Goal: Task Accomplishment & Management: Manage account settings

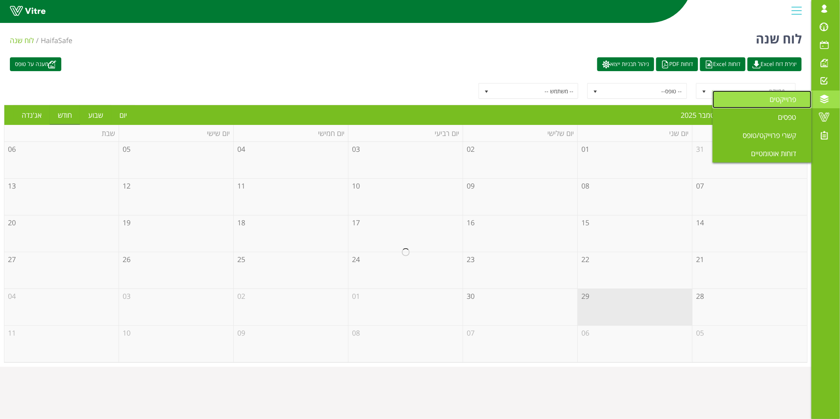
click at [794, 100] on span "פרוייקטים" at bounding box center [787, 98] width 36 height 9
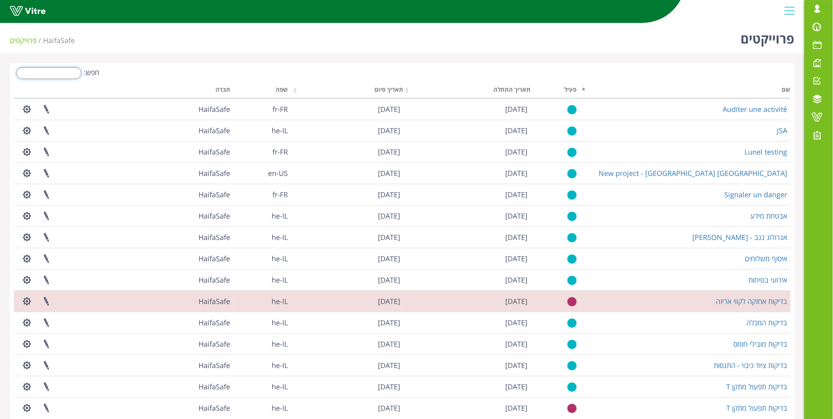
click at [49, 73] on input "חפש:" at bounding box center [48, 73] width 65 height 12
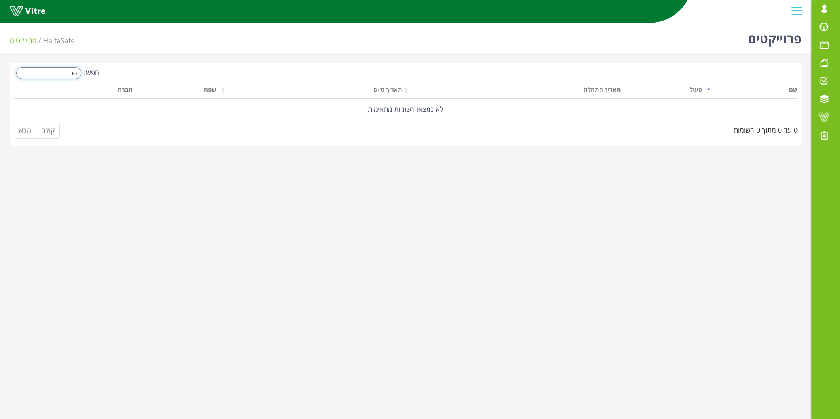
type input "k"
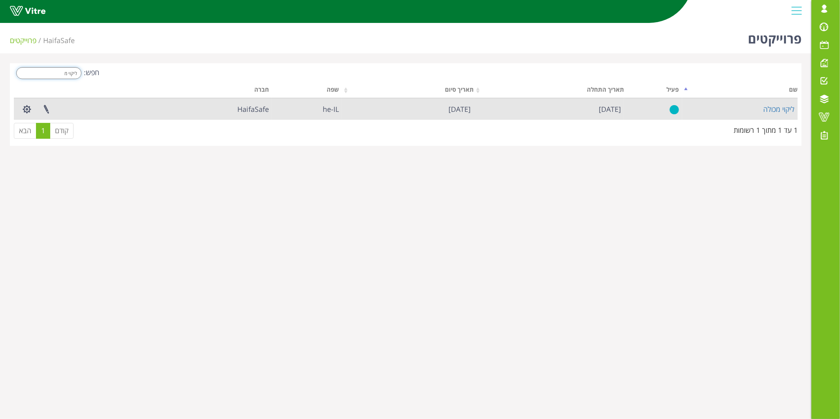
type input "ליקוי מ"
click at [771, 102] on td "ליקוי מכולה" at bounding box center [739, 108] width 115 height 21
click at [777, 110] on link "ליקוי מכולה" at bounding box center [778, 108] width 31 height 9
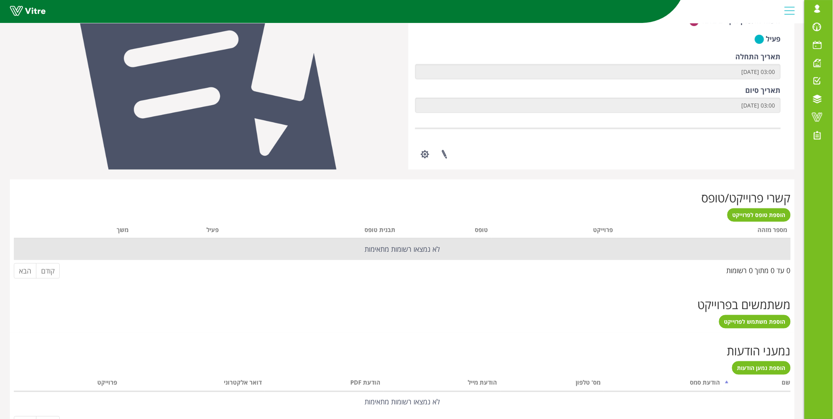
scroll to position [190, 0]
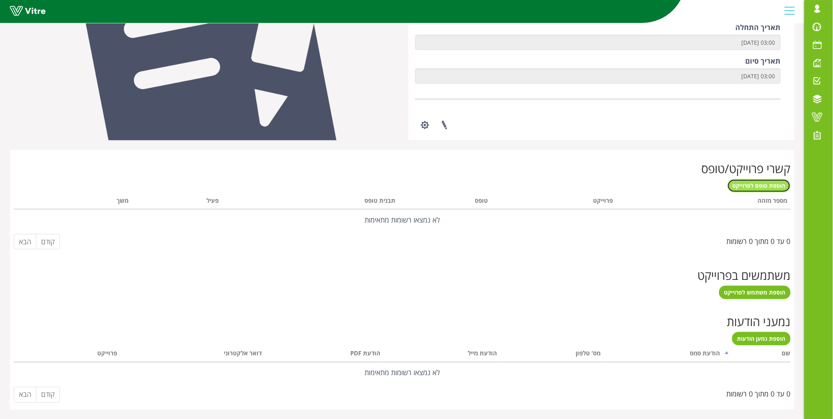
click at [762, 186] on span "הוספת טופס לפרוייקט" at bounding box center [758, 186] width 53 height 8
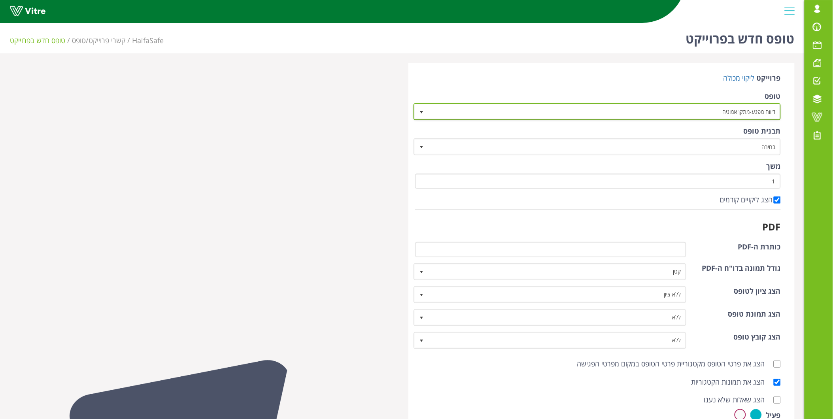
click at [724, 113] on span "דיווח מפגע-מתקן אמוניה" at bounding box center [604, 111] width 352 height 14
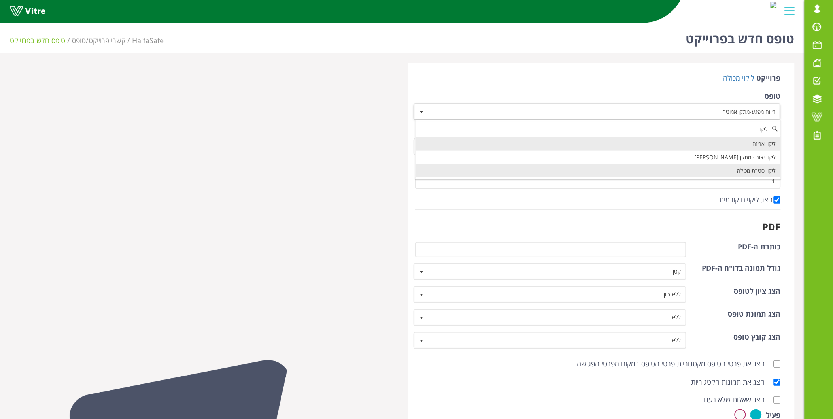
click at [758, 173] on li "ליקוי סגירת מכולה" at bounding box center [597, 170] width 365 height 13
type input "ליקו"
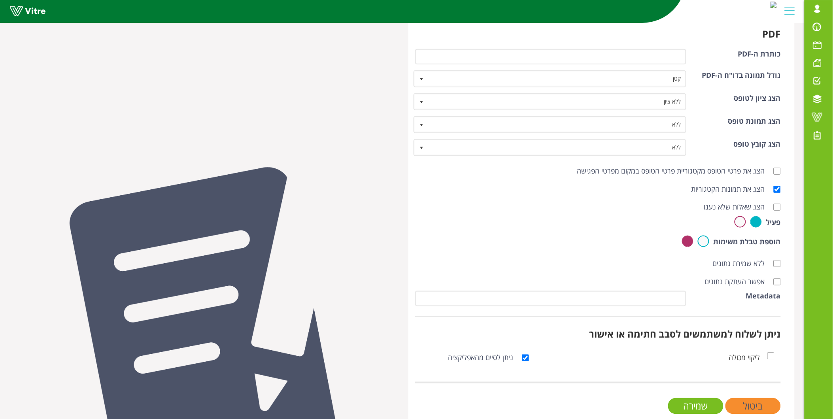
scroll to position [204, 0]
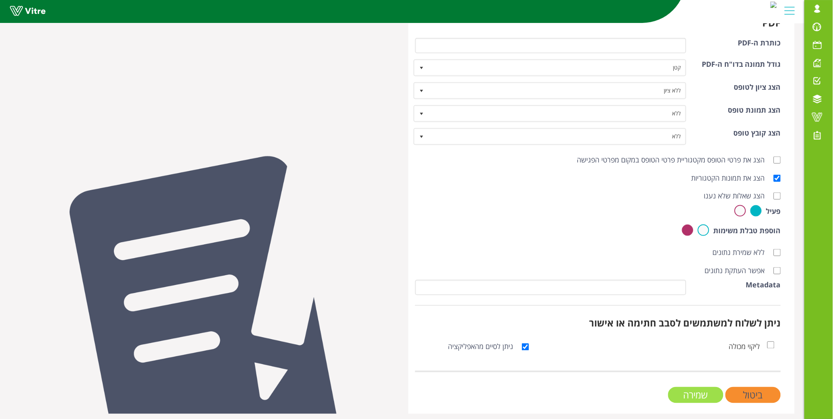
click at [704, 391] on input "שמירה" at bounding box center [695, 395] width 55 height 16
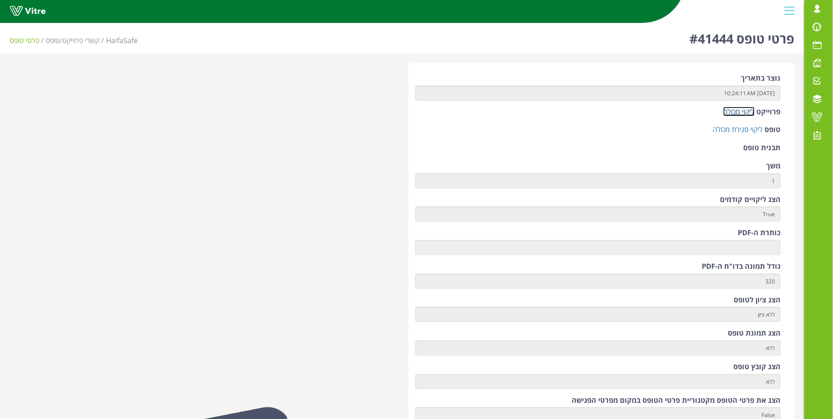
click at [740, 114] on link "ליקוי מכולה" at bounding box center [738, 111] width 31 height 9
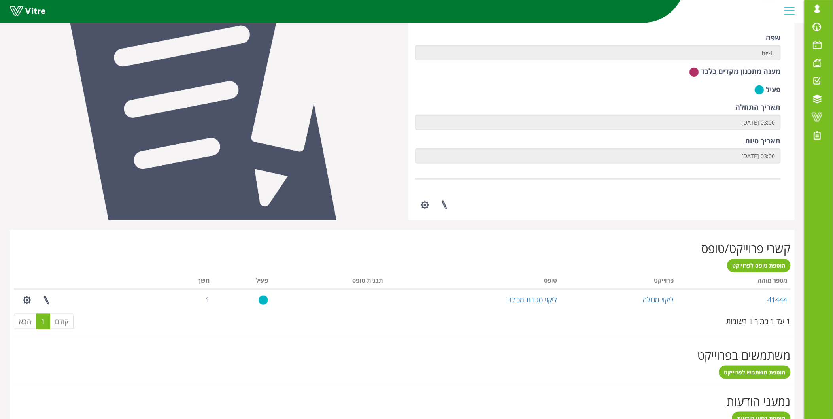
scroll to position [190, 0]
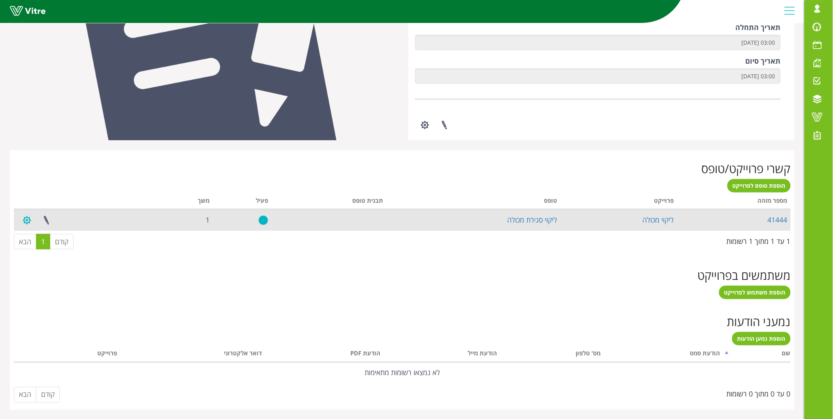
click at [26, 218] on button "button" at bounding box center [27, 220] width 20 height 21
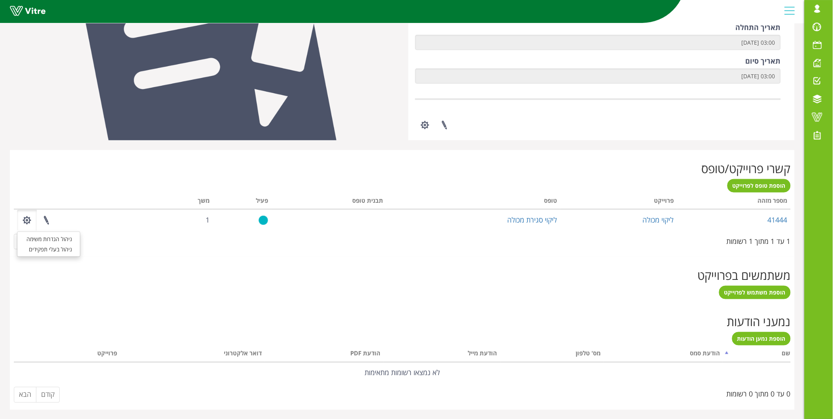
click at [224, 296] on div "הוספת משתמש לפרוייקט" at bounding box center [402, 292] width 777 height 13
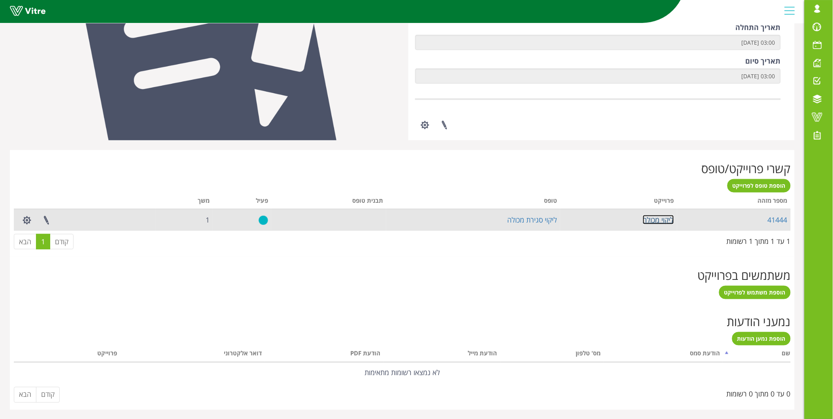
click at [647, 219] on link "ליקוי מכולה" at bounding box center [658, 219] width 31 height 9
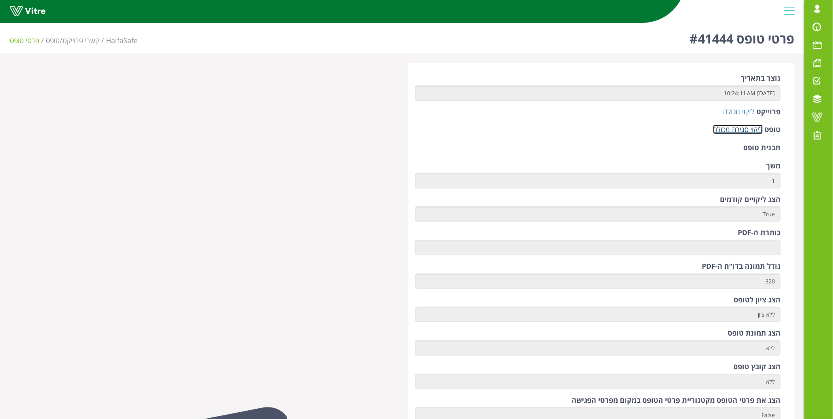
click at [736, 129] on link "ליקוי סגירת מכולה" at bounding box center [738, 129] width 50 height 9
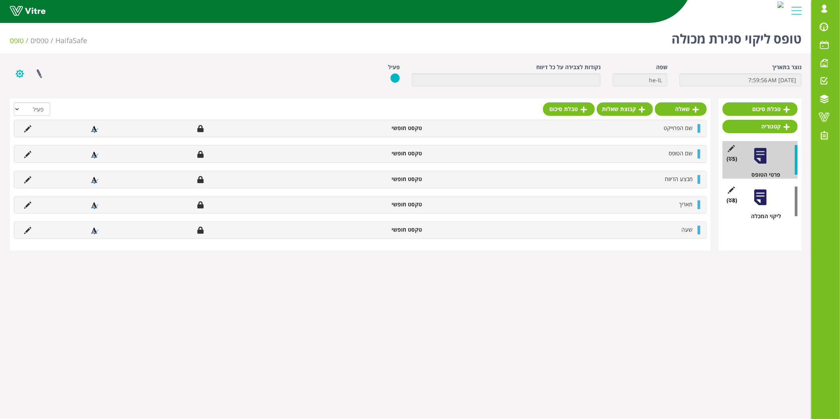
click at [24, 78] on button "button" at bounding box center [20, 73] width 20 height 21
click at [30, 95] on link "פרוייקטים מקושרים" at bounding box center [41, 92] width 62 height 10
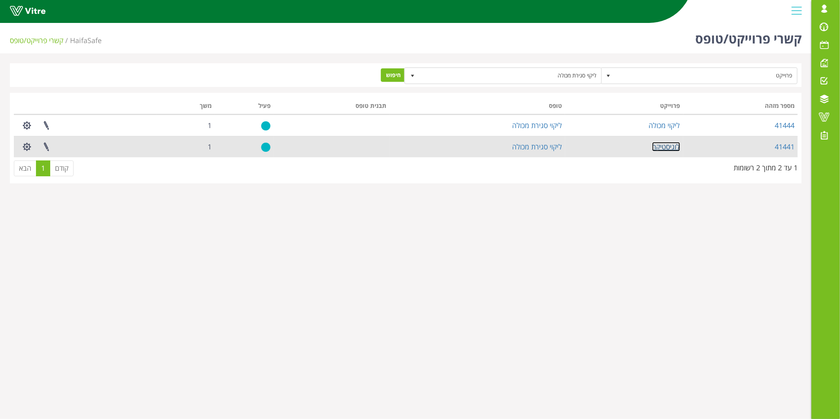
click at [671, 146] on link "לוגיסטיקה" at bounding box center [666, 146] width 28 height 9
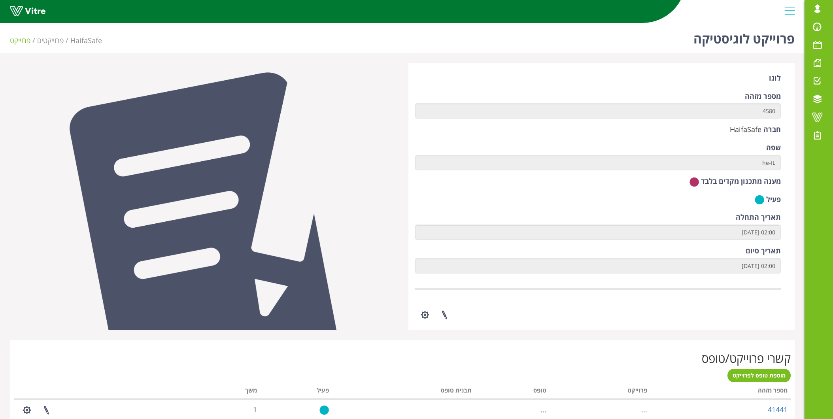
scroll to position [307, 0]
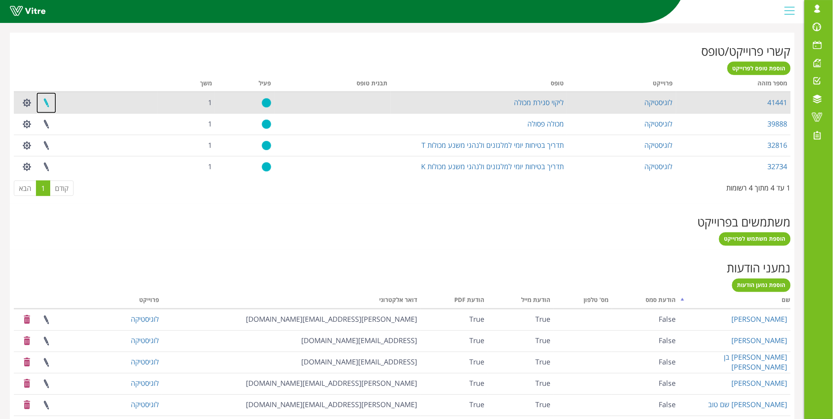
click at [49, 102] on link at bounding box center [46, 102] width 20 height 21
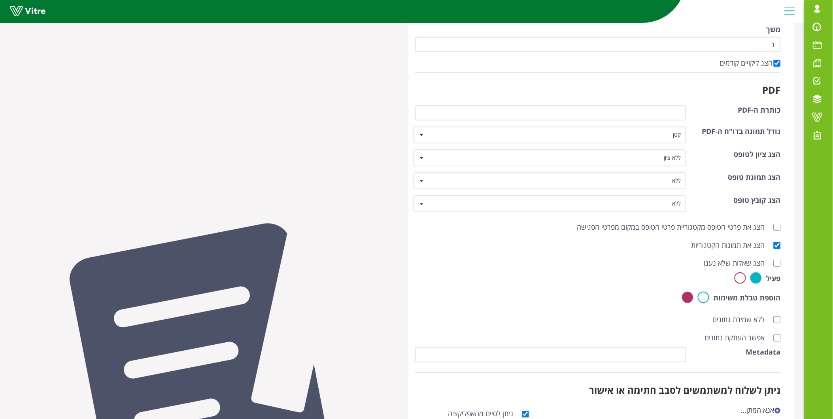
scroll to position [132, 0]
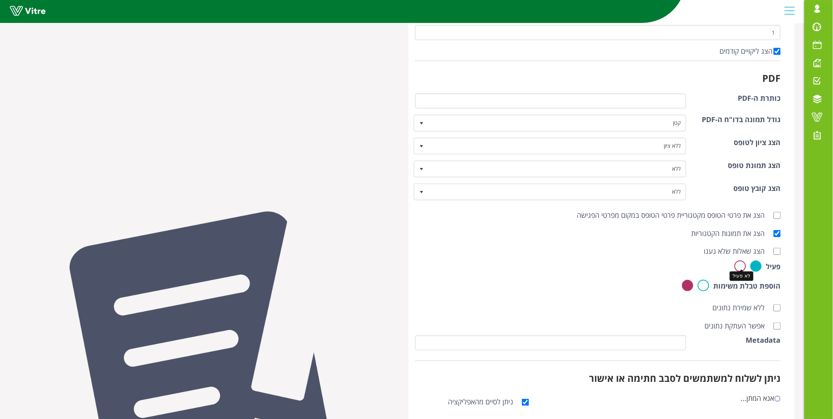
click at [735, 260] on label at bounding box center [739, 265] width 11 height 11
click at [0, 0] on input "radio" at bounding box center [0, 0] width 0 height 0
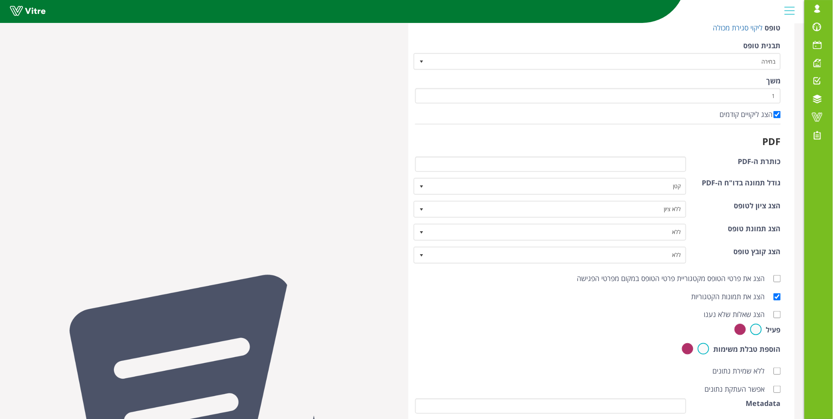
scroll to position [187, 0]
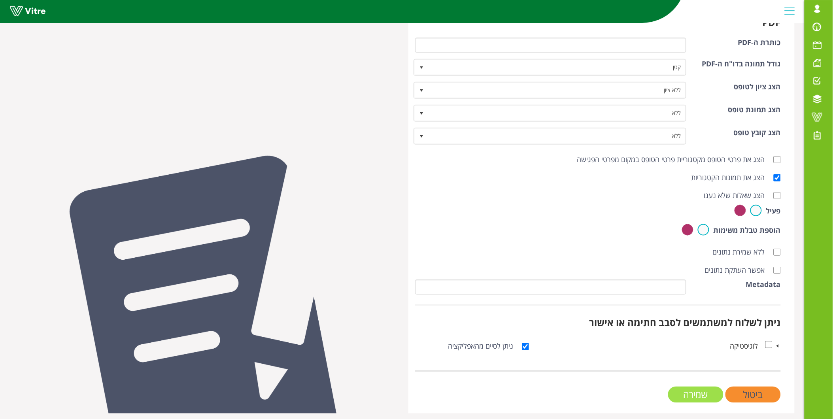
click at [699, 394] on input "שמירה" at bounding box center [695, 395] width 55 height 16
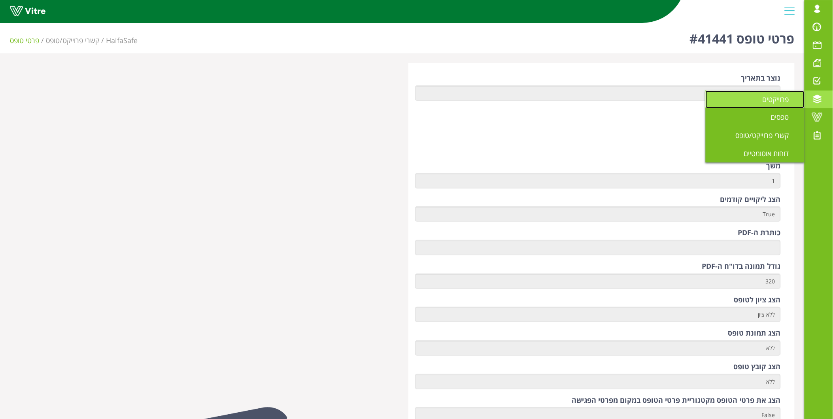
click at [765, 99] on span "פרוייקטים" at bounding box center [780, 98] width 36 height 9
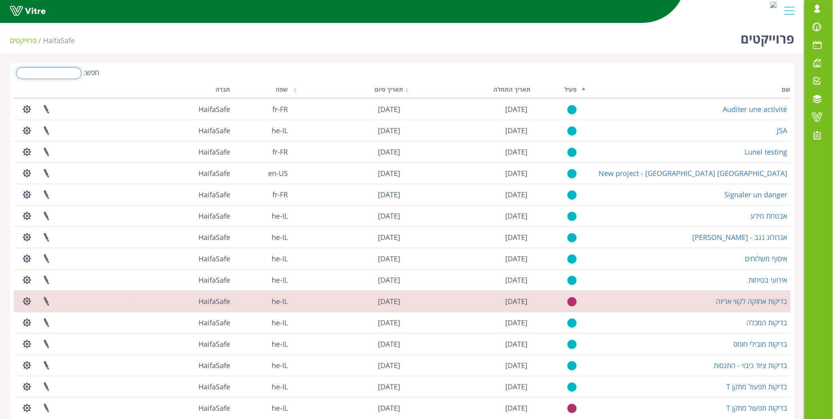
click at [62, 78] on input "חפש:" at bounding box center [48, 73] width 65 height 12
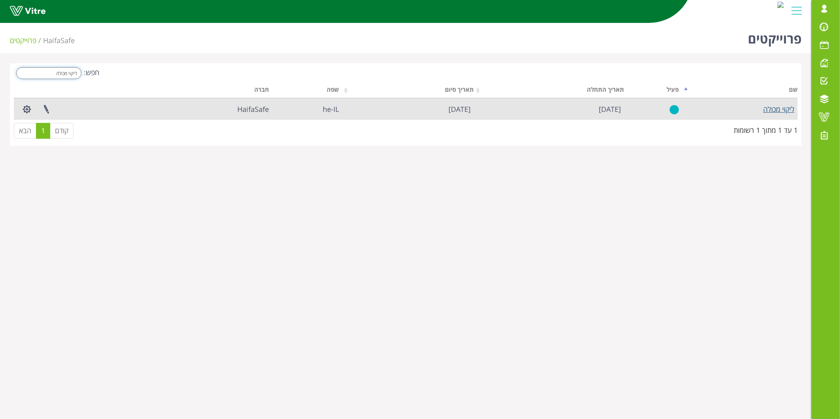
type input "ליקוי מכולה"
click at [781, 111] on link "ליקוי מכולה" at bounding box center [778, 108] width 31 height 9
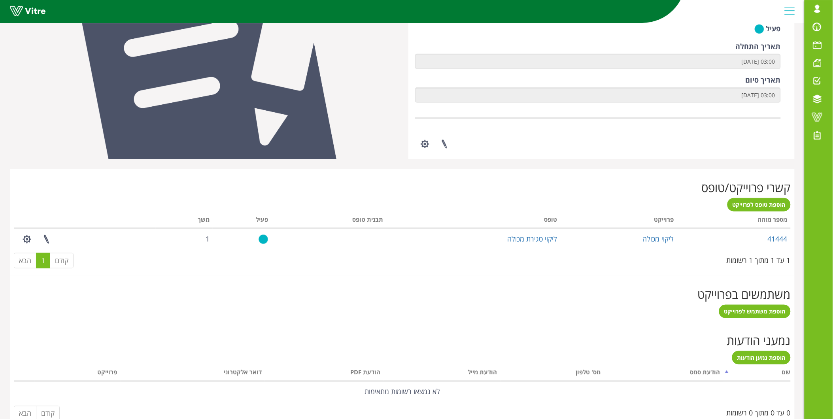
scroll to position [175, 0]
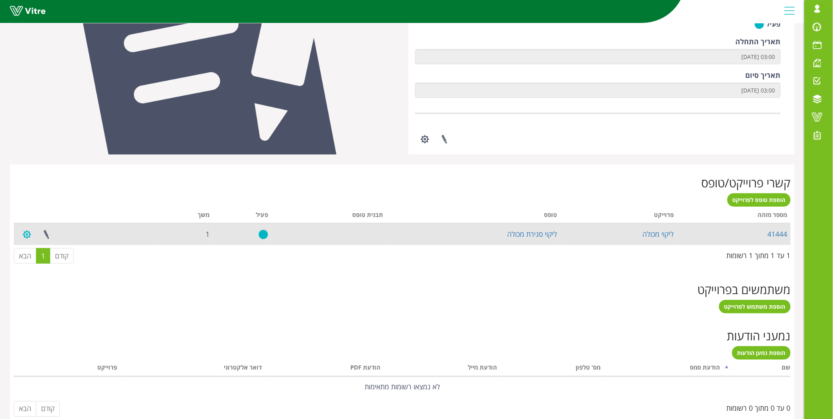
click at [26, 238] on button "button" at bounding box center [27, 234] width 20 height 21
click at [540, 230] on link "ליקוי סגירת מכולה" at bounding box center [532, 233] width 50 height 9
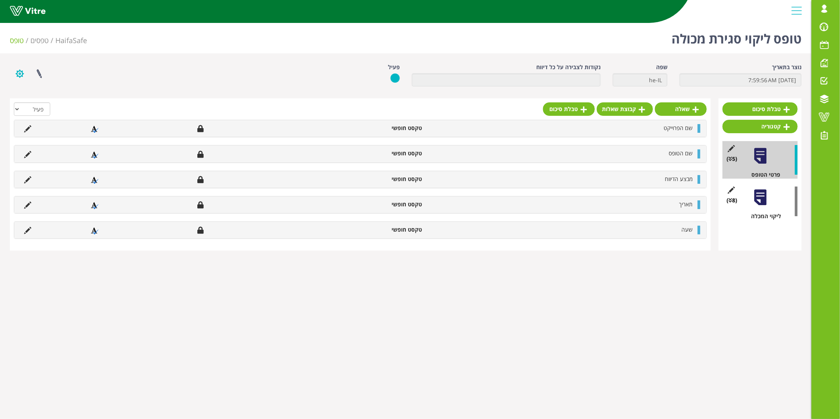
click at [17, 78] on button "button" at bounding box center [20, 73] width 20 height 21
click at [31, 89] on link "פרוייקטים מקושרים" at bounding box center [41, 92] width 62 height 10
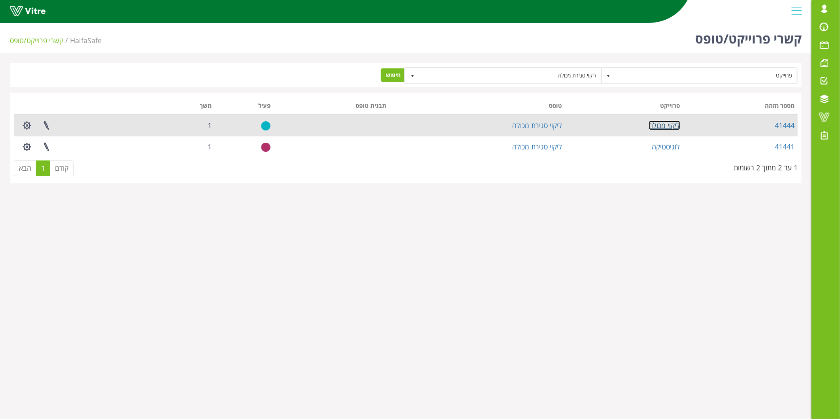
click at [667, 128] on link "ליקוי מכולה" at bounding box center [664, 125] width 31 height 9
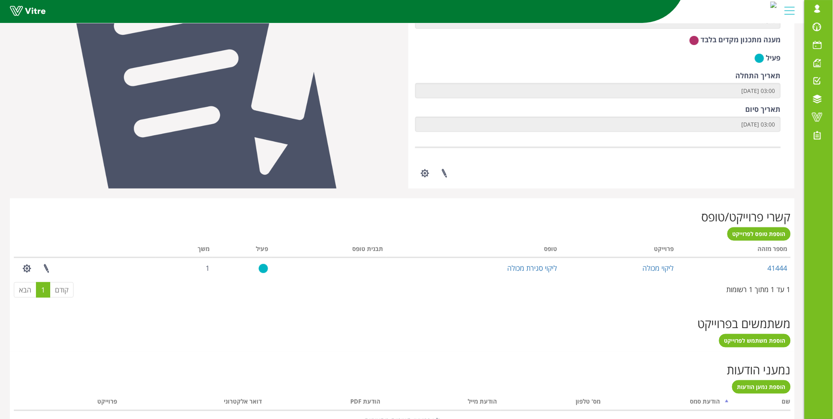
scroll to position [175, 0]
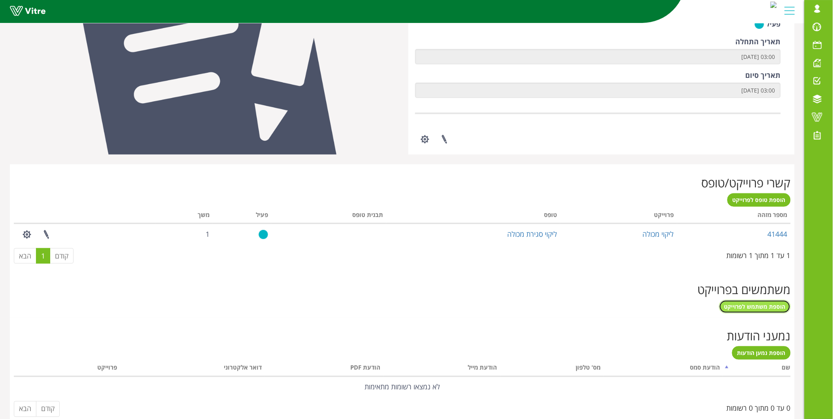
click at [745, 301] on link "הוספת משתמש לפרוייקט" at bounding box center [755, 306] width 72 height 13
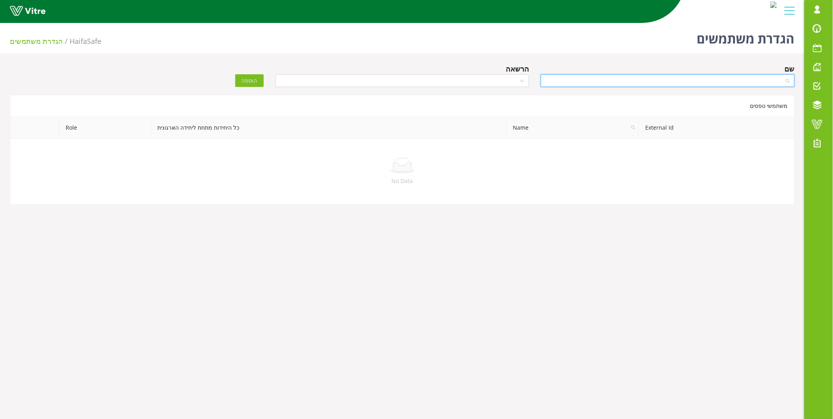
click at [765, 82] on input "search" at bounding box center [664, 81] width 239 height 12
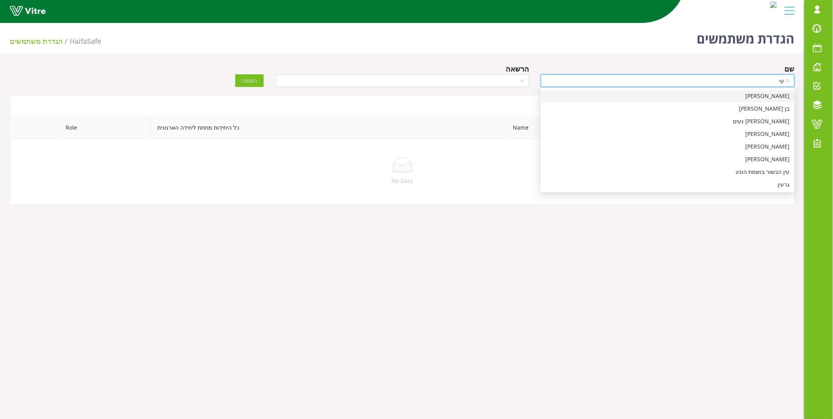
type input "ע"
type input "idan"
click at [761, 143] on div "Idan Hagag" at bounding box center [667, 146] width 244 height 9
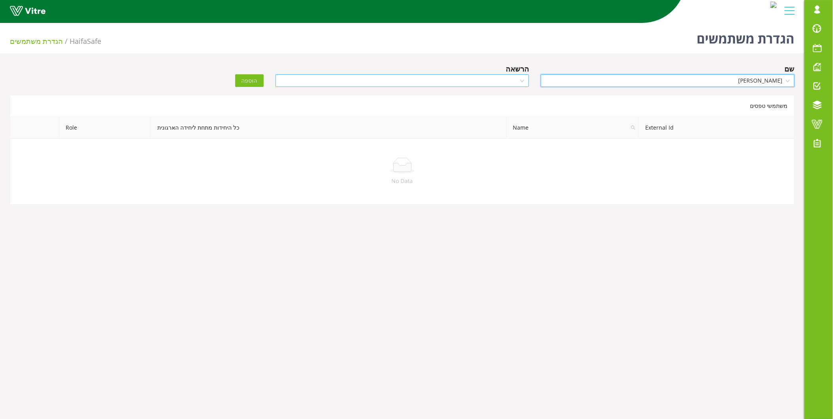
click at [497, 84] on input "search" at bounding box center [399, 81] width 239 height 12
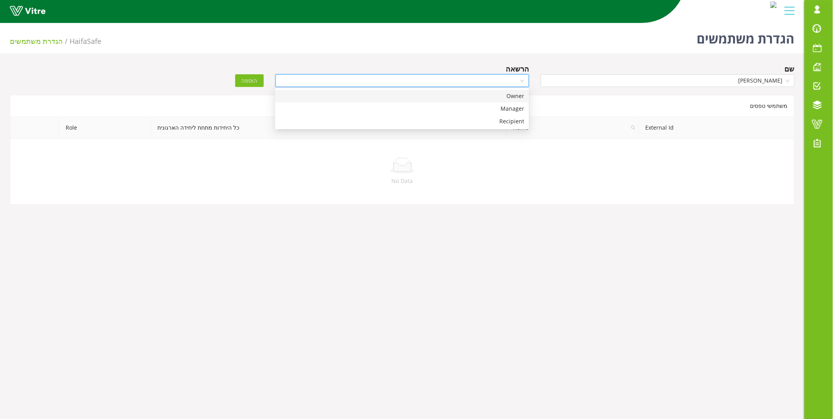
click at [499, 94] on div "Owner" at bounding box center [402, 96] width 244 height 9
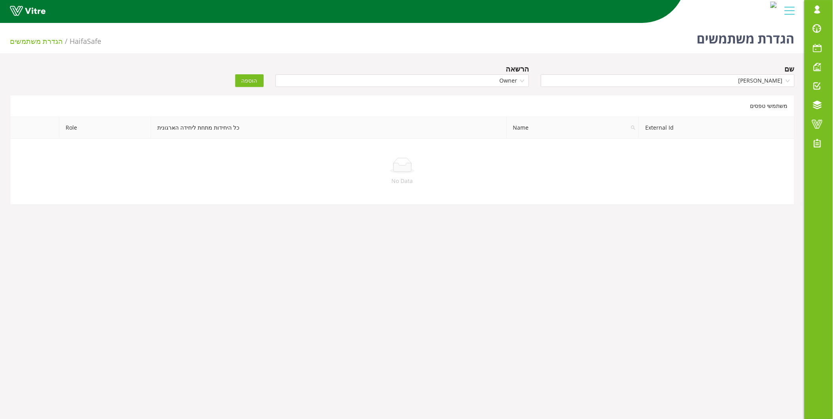
click at [248, 81] on span "הוספה" at bounding box center [249, 80] width 16 height 9
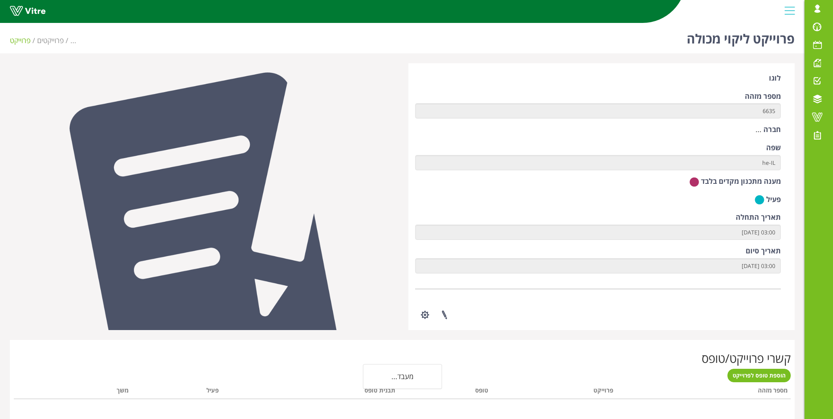
scroll to position [113, 0]
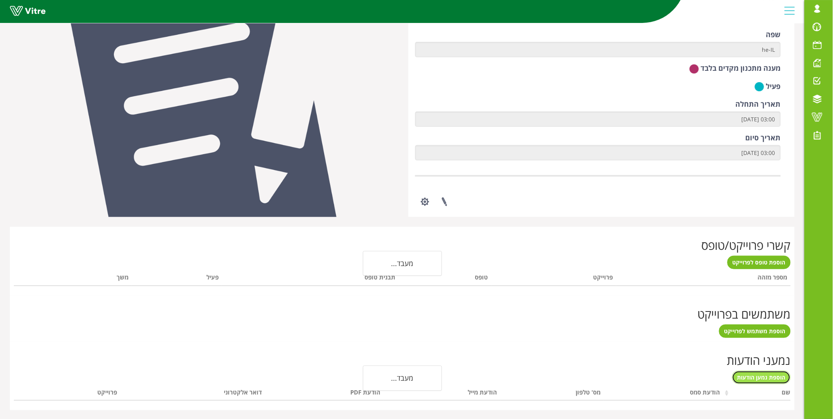
click at [760, 377] on span "הוספת נמען הודעות" at bounding box center [761, 378] width 48 height 8
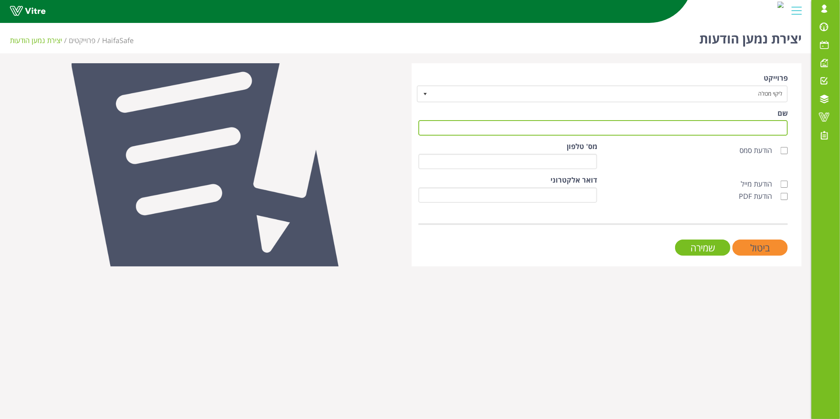
click at [690, 129] on input "שם" at bounding box center [602, 127] width 369 height 15
type input "g"
type input "ע"
type input "i"
type input "[PERSON_NAME]"
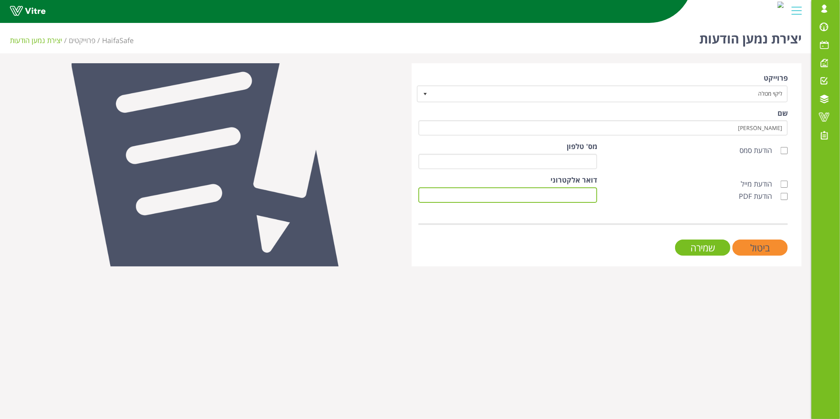
click at [568, 199] on input "דואר אלקטרוני" at bounding box center [507, 194] width 179 height 15
click at [772, 186] on label "הודעת מייל" at bounding box center [759, 184] width 39 height 10
click at [780, 186] on input "הודעת מייל" at bounding box center [783, 184] width 7 height 7
checkbox input "true"
click at [774, 200] on label "הודעת PDF" at bounding box center [758, 196] width 41 height 10
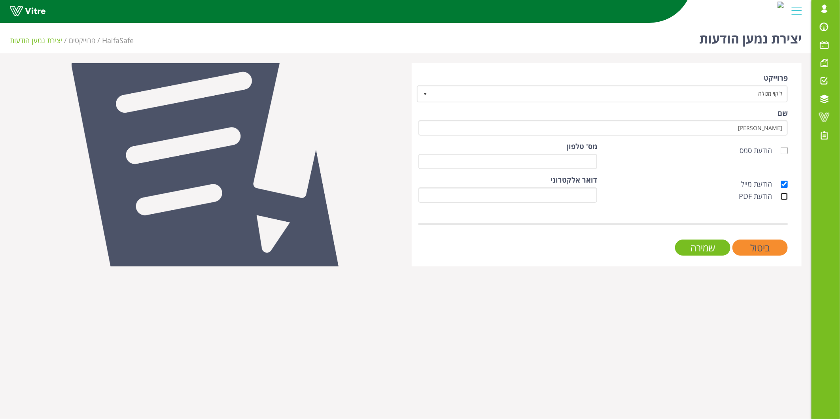
click at [780, 200] on input "הודעת PDF" at bounding box center [783, 196] width 7 height 7
checkbox input "true"
click at [568, 200] on input "דואר אלקטרוני" at bounding box center [507, 194] width 179 height 15
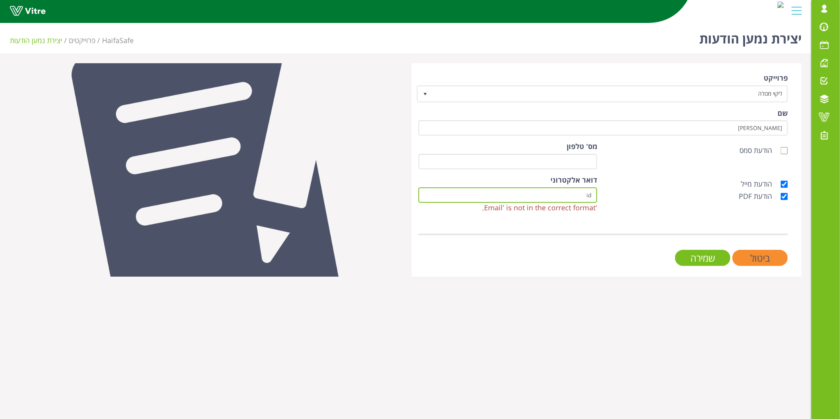
click at [527, 187] on input "id" at bounding box center [507, 194] width 179 height 15
click at [530, 192] on input "id" at bounding box center [507, 194] width 179 height 15
paste input "an.hagag@haifa-group.com"
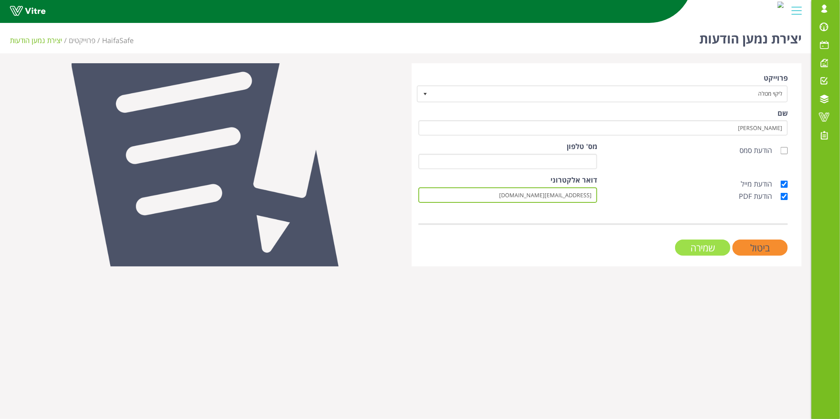
type input "idan.hagag@haifa-group.com"
click at [702, 251] on input "שמירה" at bounding box center [702, 248] width 55 height 16
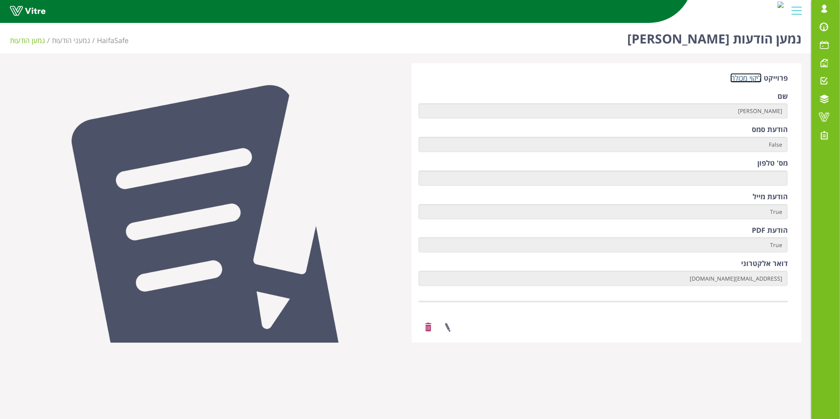
click at [751, 77] on link "ליקוי מכולה" at bounding box center [745, 77] width 31 height 9
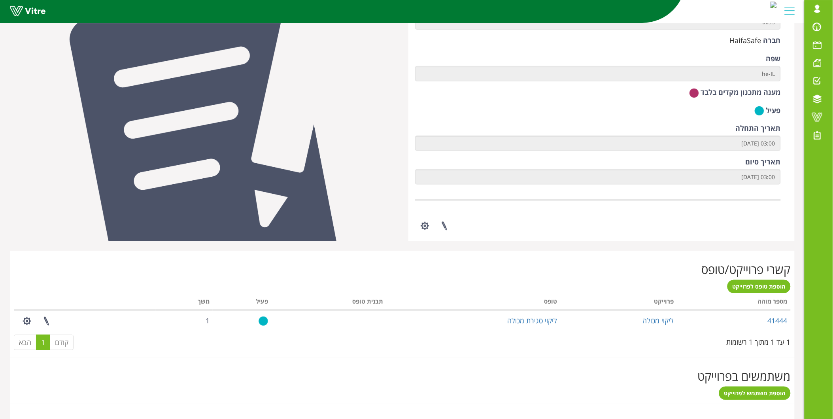
scroll to position [190, 0]
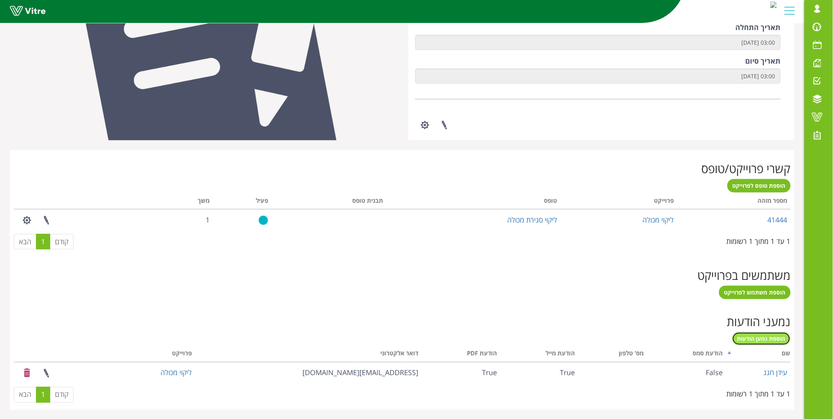
click at [757, 335] on span "הוספת נמען הודעות" at bounding box center [761, 339] width 48 height 8
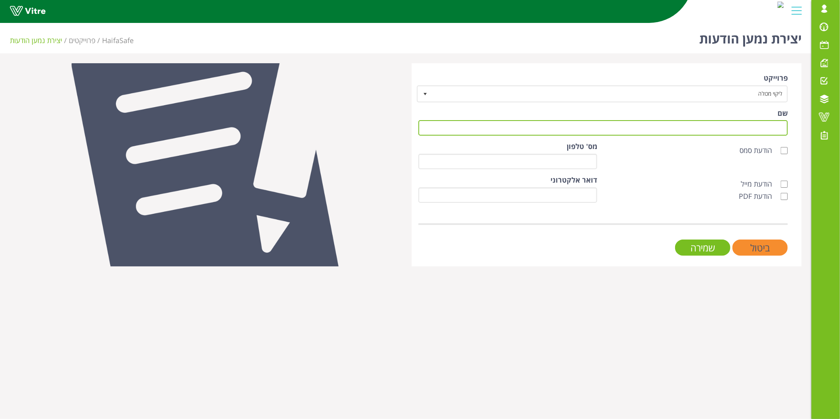
click at [717, 131] on input "שם" at bounding box center [602, 127] width 369 height 15
type input "n"
type input "[PERSON_NAME]"
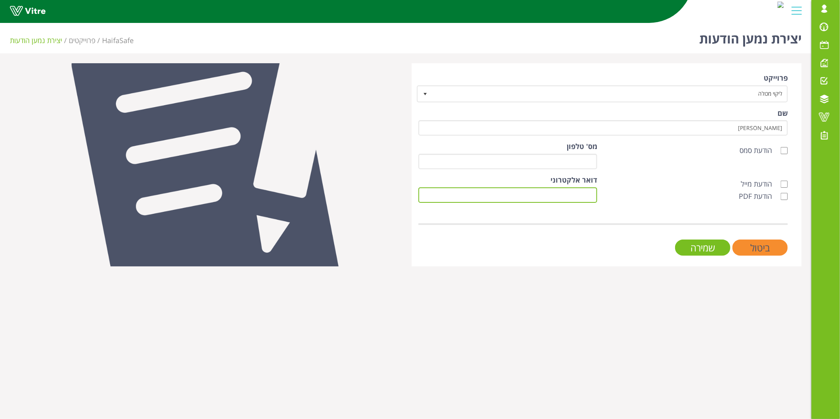
click at [557, 199] on input "דואר אלקטרוני" at bounding box center [507, 194] width 179 height 15
paste input "michael.nimfomanshi@haifa-group.com"
type input "michael.nimfomanshi@haifa-group.com"
click at [589, 242] on div "ביטול שמירה" at bounding box center [602, 248] width 369 height 16
drag, startPoint x: 767, startPoint y: 179, endPoint x: 767, endPoint y: 195, distance: 15.8
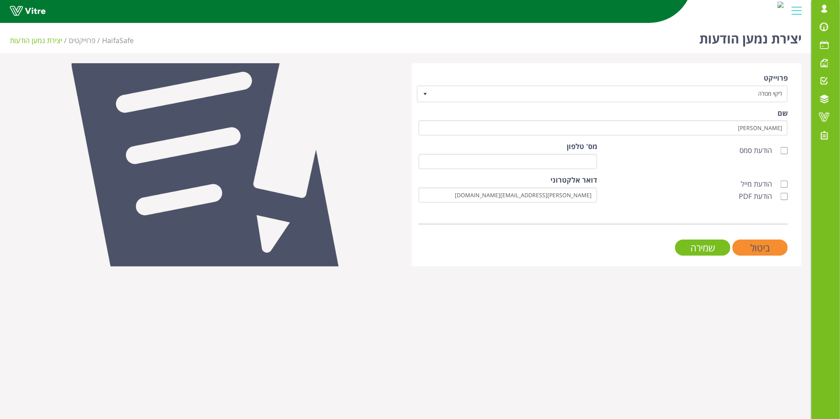
click at [767, 181] on label "הודעת מייל" at bounding box center [759, 184] width 39 height 10
click at [780, 181] on input "הודעת מייל" at bounding box center [783, 184] width 7 height 7
checkbox input "true"
click at [767, 196] on label "הודעת PDF" at bounding box center [758, 196] width 41 height 10
click at [780, 196] on input "הודעת PDF" at bounding box center [783, 196] width 7 height 7
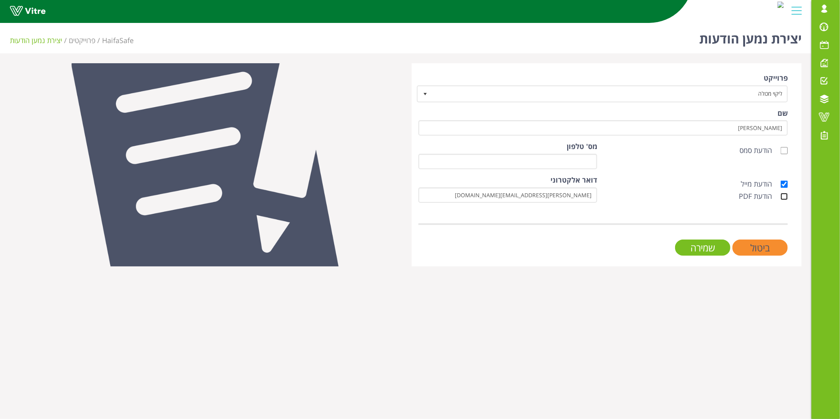
checkbox input "true"
click at [711, 249] on input "שמירה" at bounding box center [702, 248] width 55 height 16
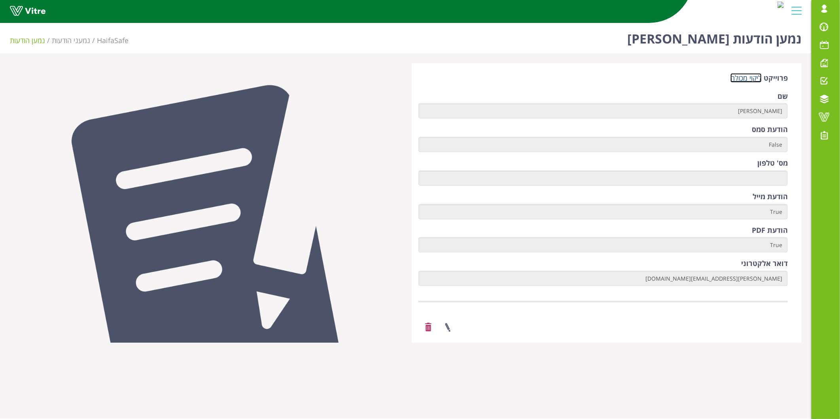
click at [743, 81] on link "ליקוי מכולה" at bounding box center [745, 77] width 31 height 9
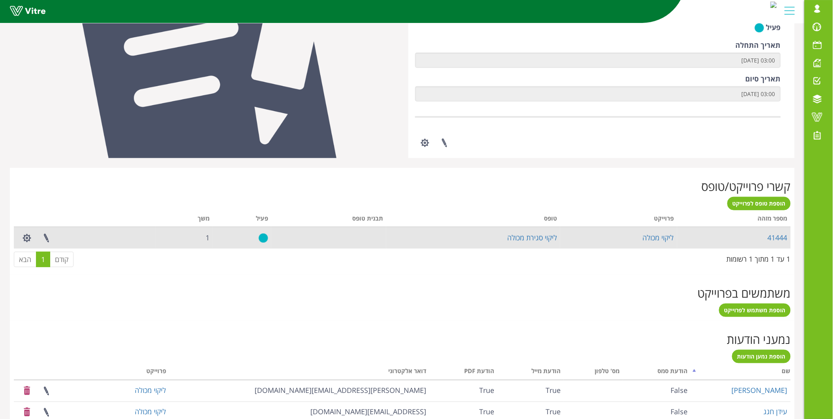
scroll to position [211, 0]
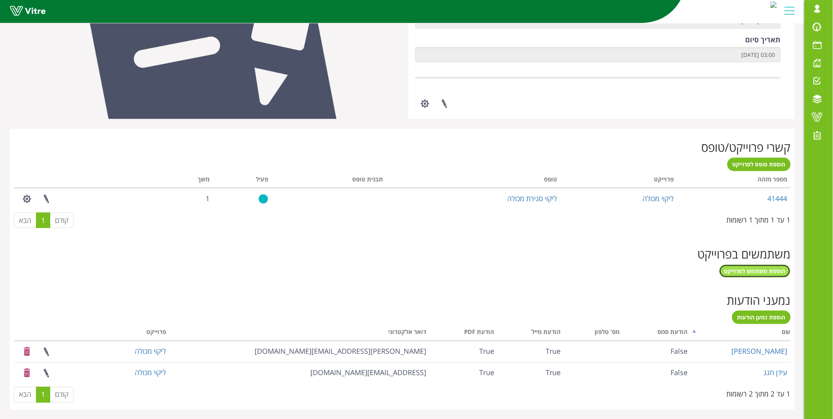
click at [761, 269] on span "הוספת משתמש לפרוייקט" at bounding box center [754, 271] width 61 height 8
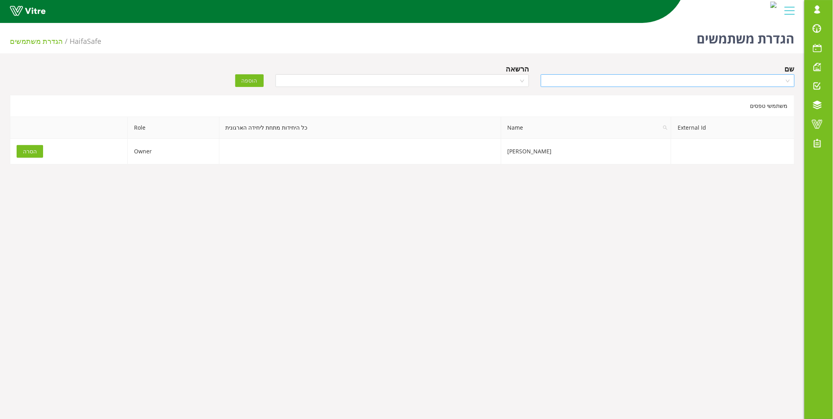
click at [672, 76] on input "search" at bounding box center [664, 81] width 239 height 12
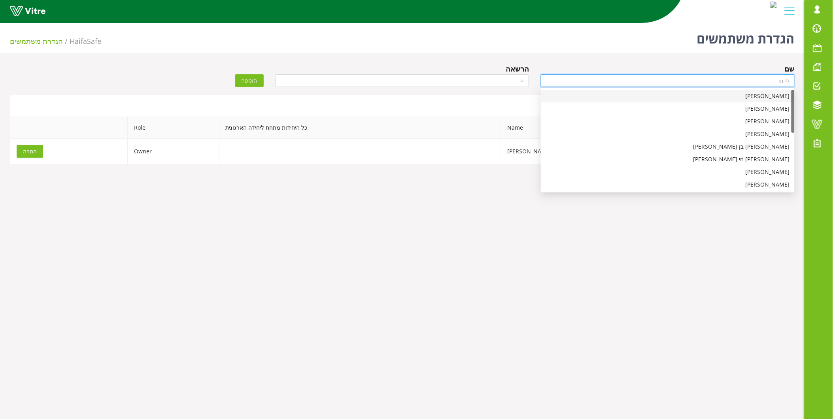
type input "[PERSON_NAME]"
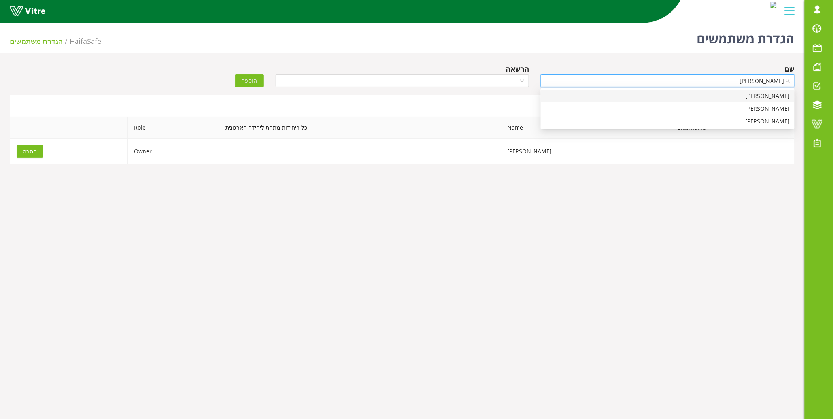
click at [731, 80] on input "[PERSON_NAME]" at bounding box center [664, 81] width 239 height 12
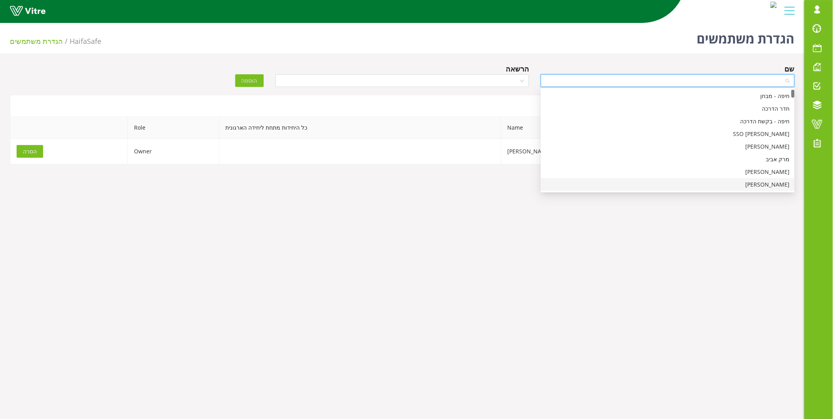
click at [722, 251] on body "[EMAIL_ADDRESS][DOMAIN_NAME] התראות והודעות לוח בקרה לוח שנה מענה על טופס משימו…" at bounding box center [416, 229] width 833 height 419
